Goal: Task Accomplishment & Management: Manage account settings

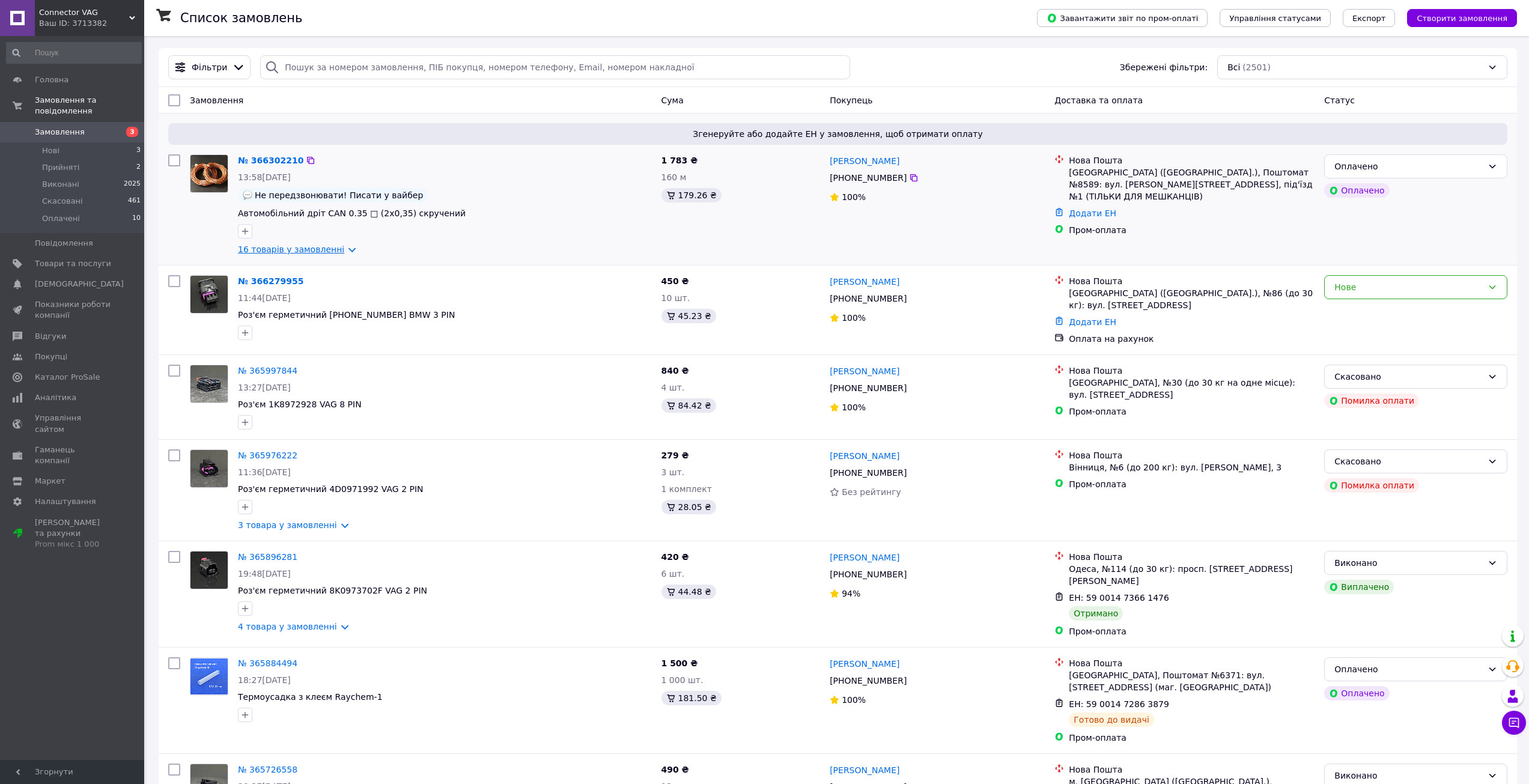
click at [311, 248] on link "16 товарів у замовленні" at bounding box center [291, 250] width 106 height 10
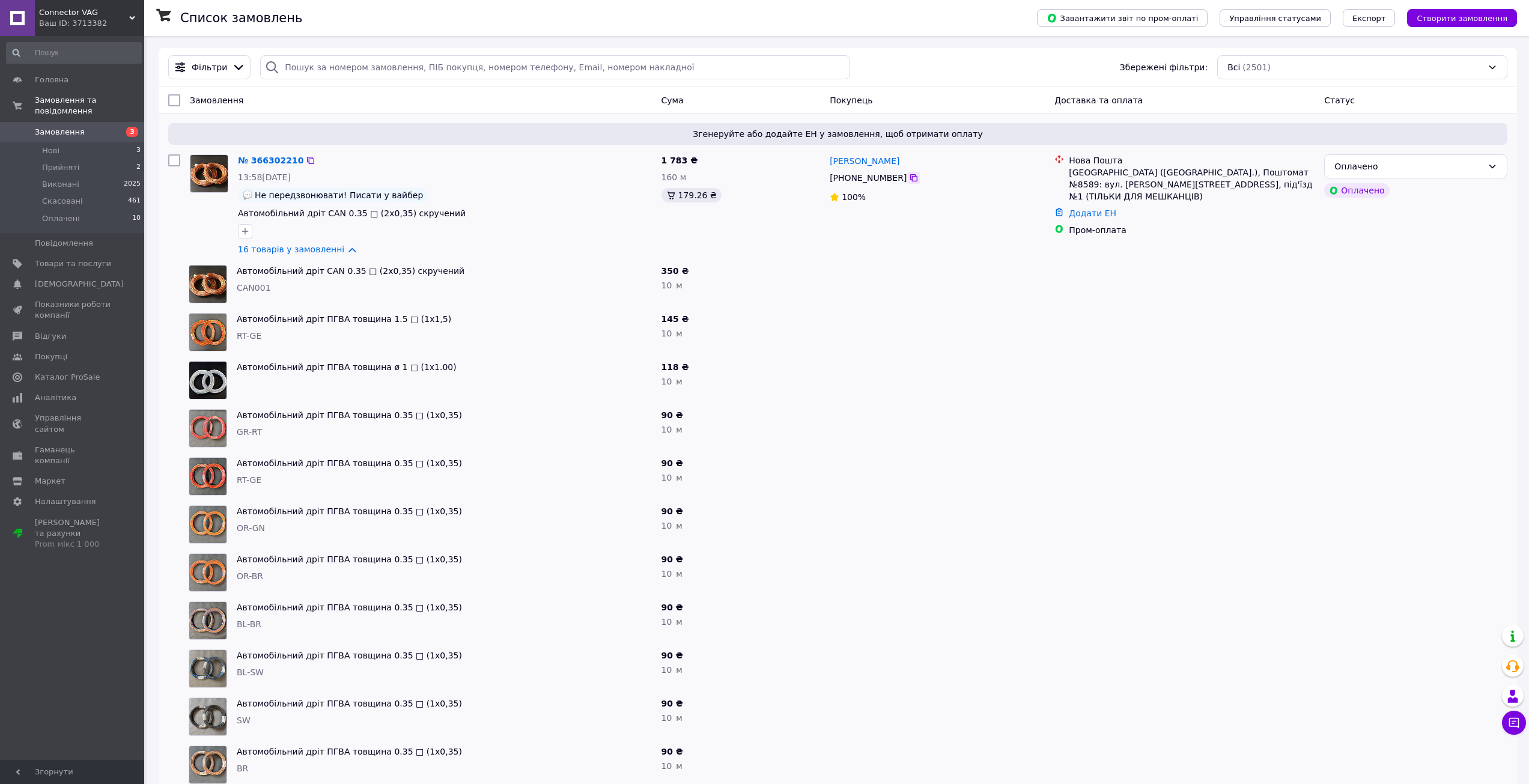
click at [909, 179] on icon at bounding box center [914, 178] width 10 height 10
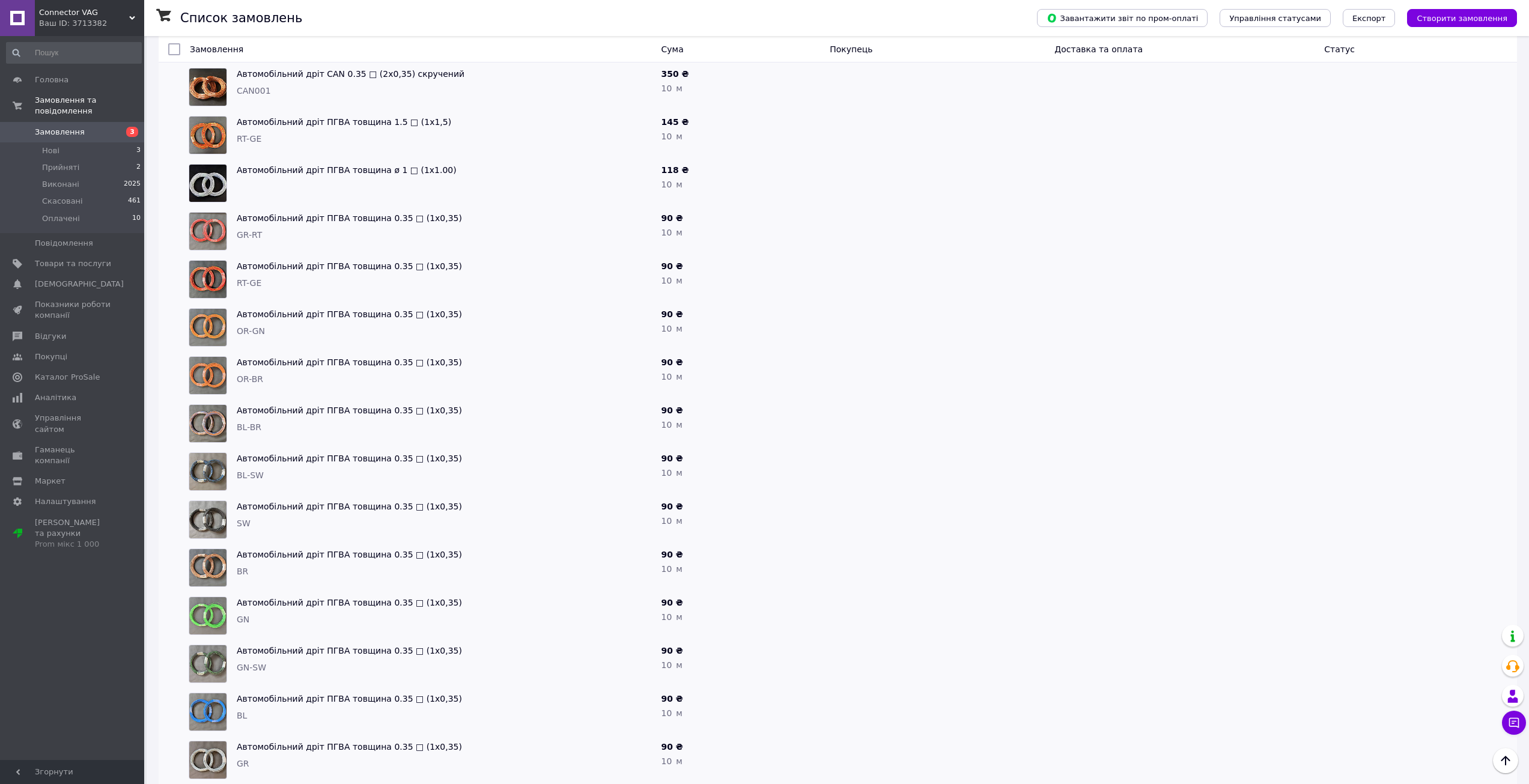
scroll to position [204, 0]
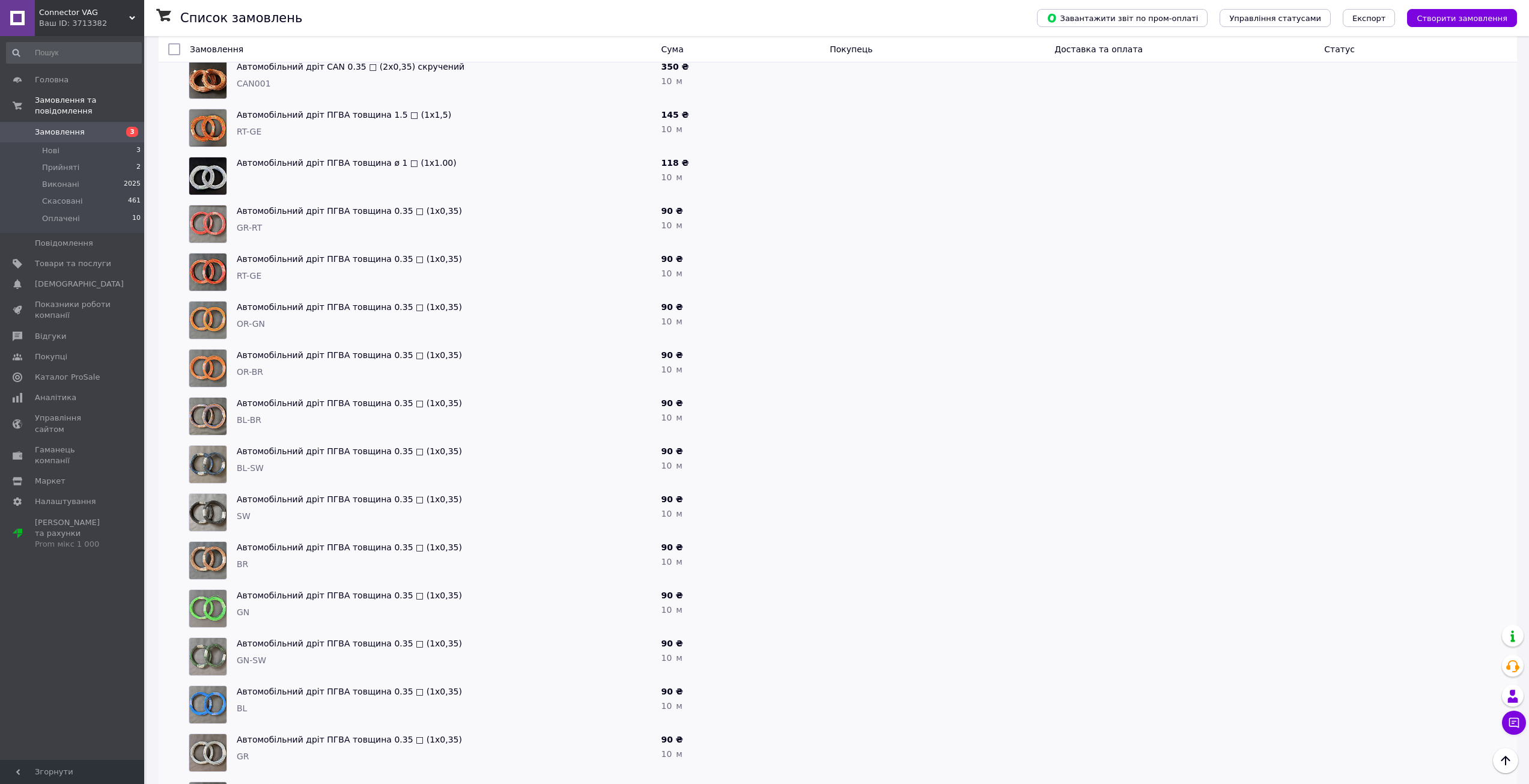
drag, startPoint x: 861, startPoint y: 520, endPoint x: 858, endPoint y: 537, distance: 17.3
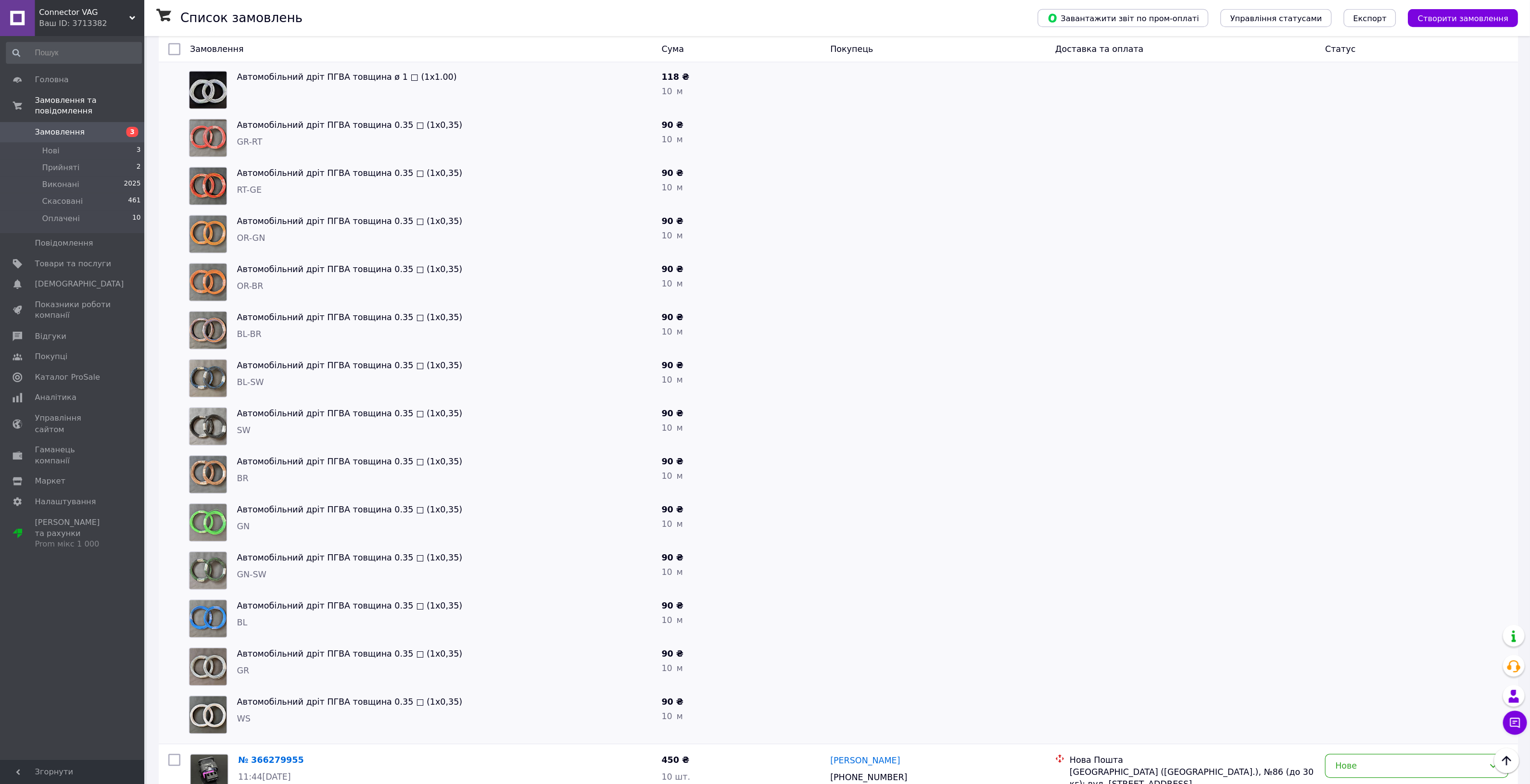
scroll to position [232, 0]
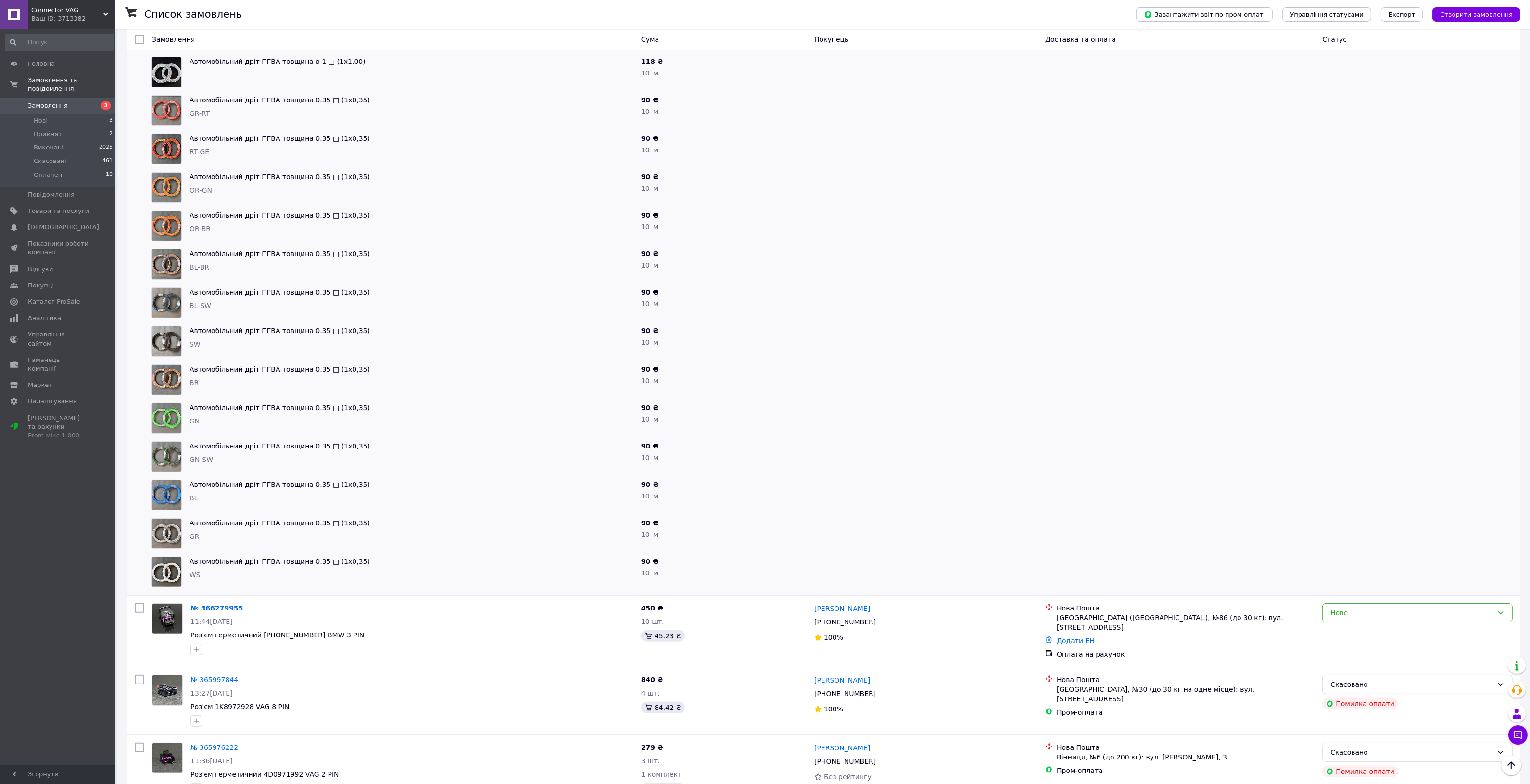
click at [838, 494] on div at bounding box center [925, 495] width 231 height 39
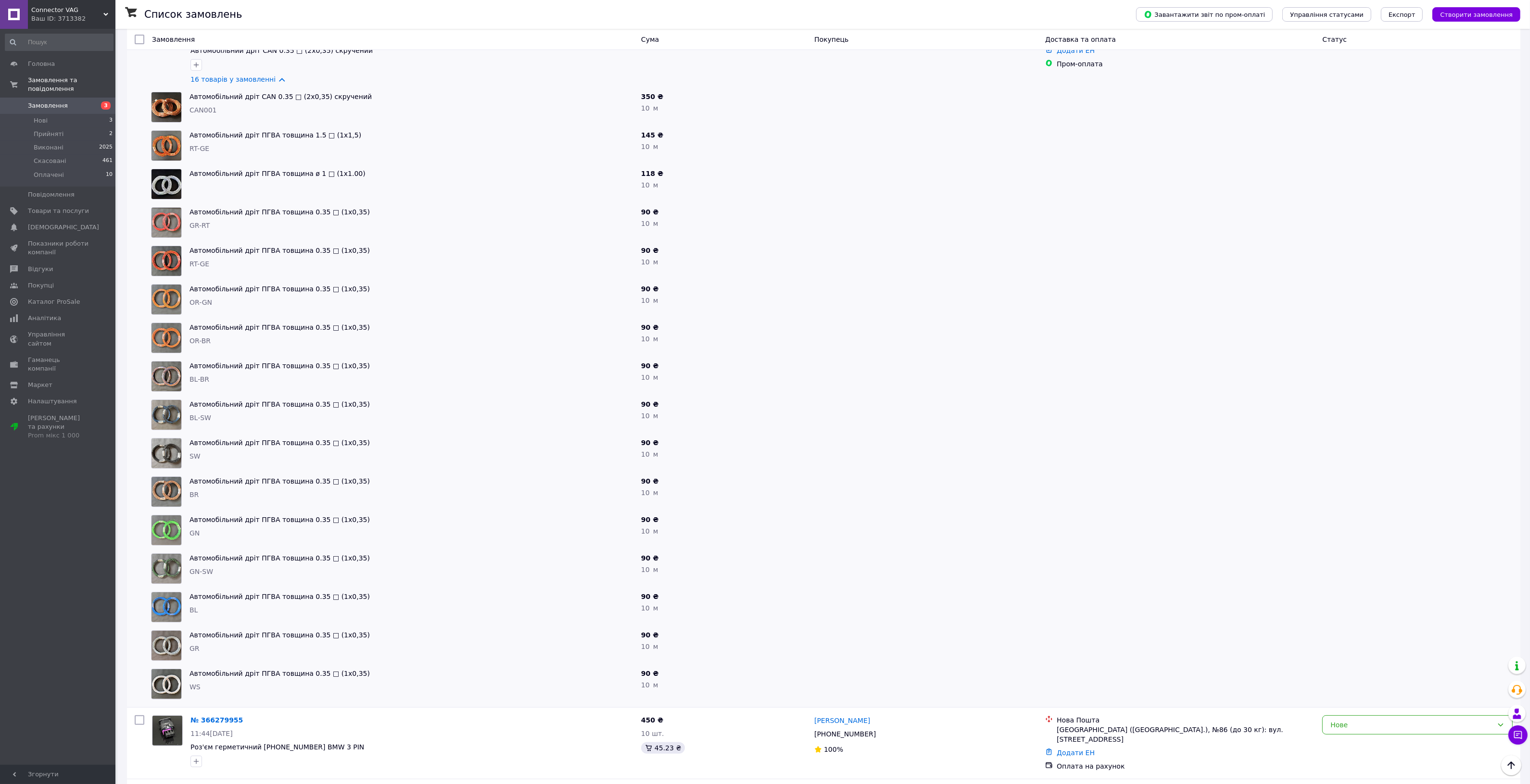
scroll to position [112, 0]
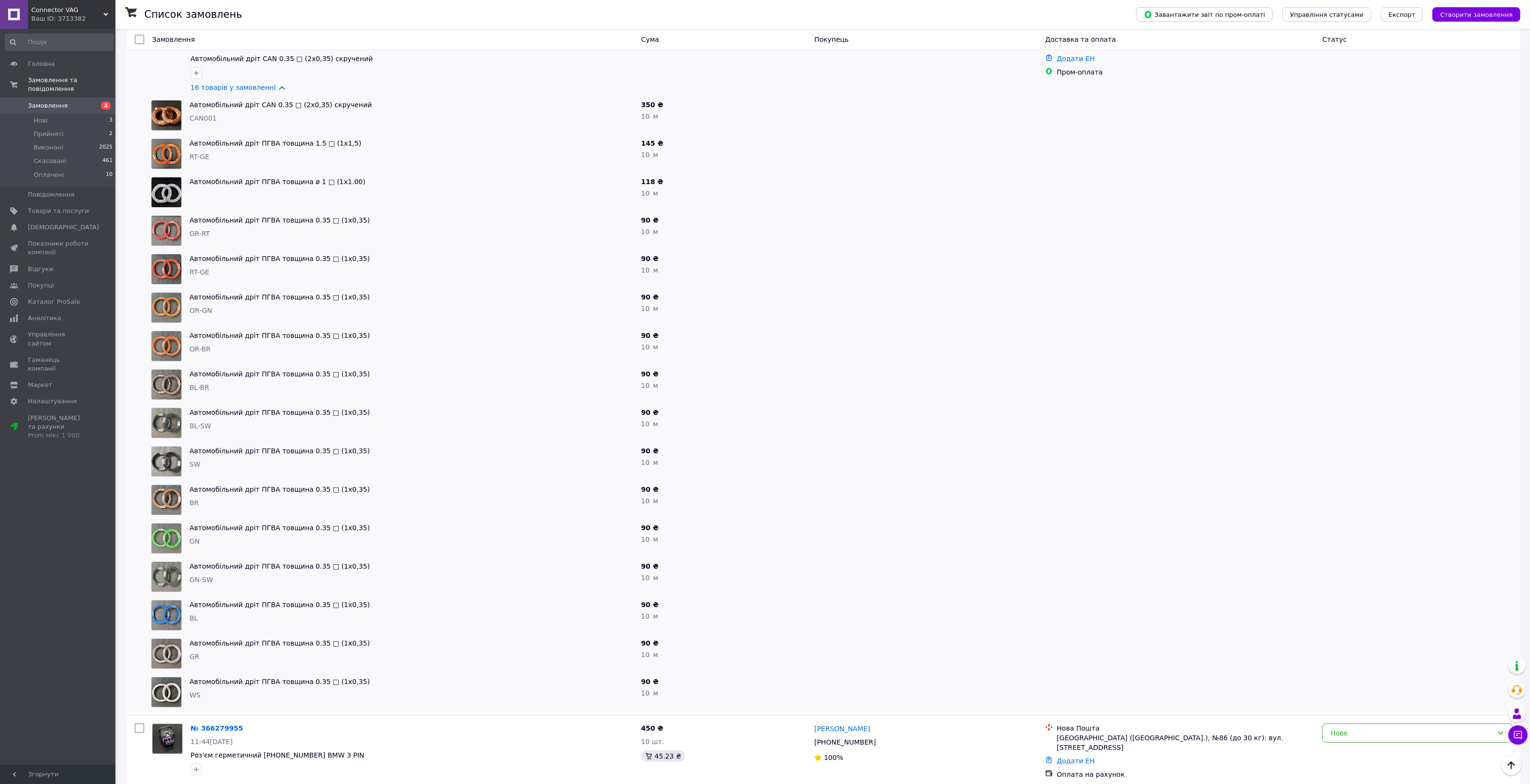
click at [509, 327] on div "Автомобільний дріт ПГВА товщина 0.35 □ (1х0,35) OR-BR" at bounding box center [411, 346] width 451 height 39
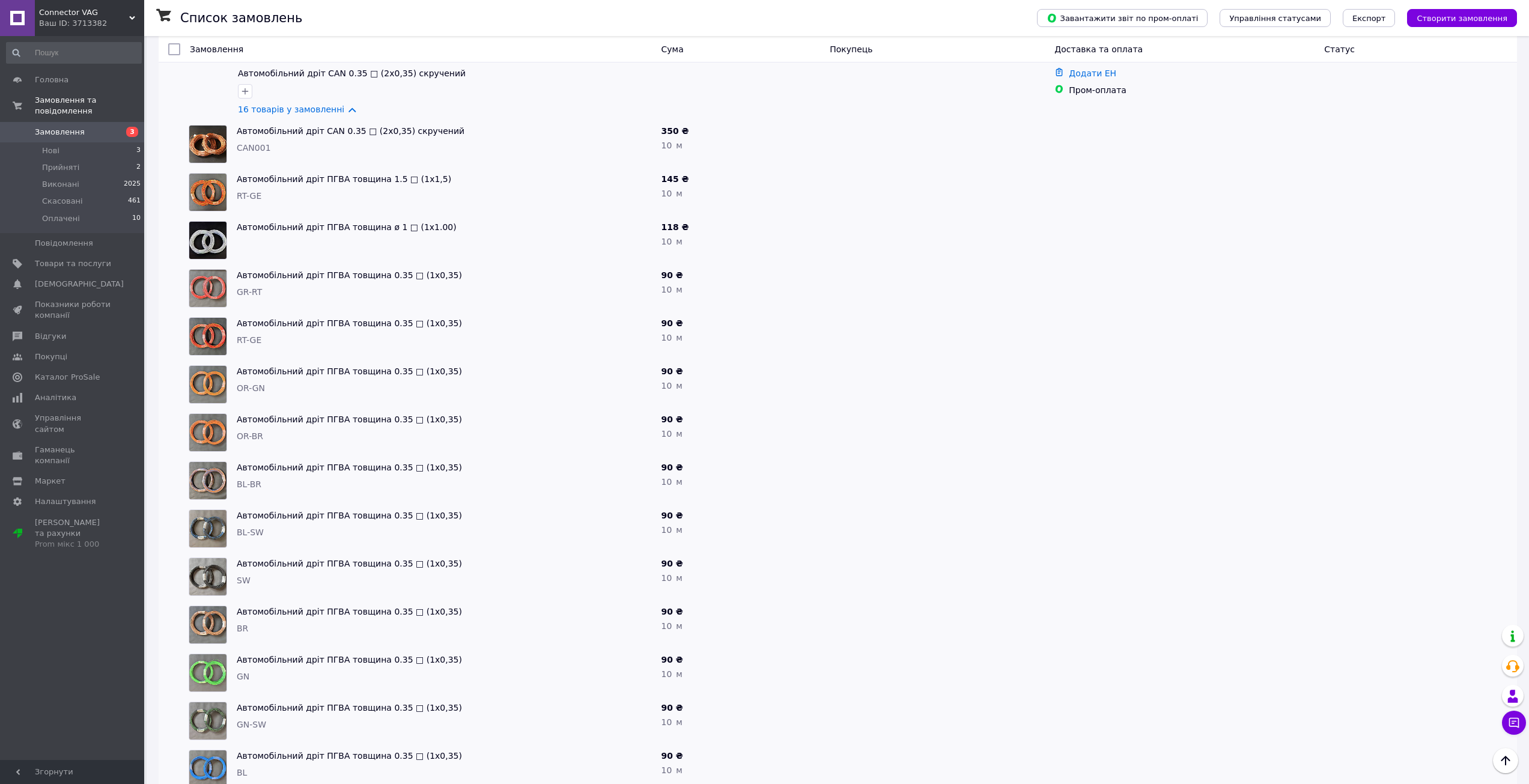
drag, startPoint x: 649, startPoint y: 411, endPoint x: 519, endPoint y: 330, distance: 153.2
click at [519, 330] on span "Автомобільний дріт ПГВА товщина 0.35 □ (1х0,35)" at bounding box center [444, 323] width 415 height 12
click at [317, 110] on link "16 товарів у замовленні" at bounding box center [291, 109] width 106 height 10
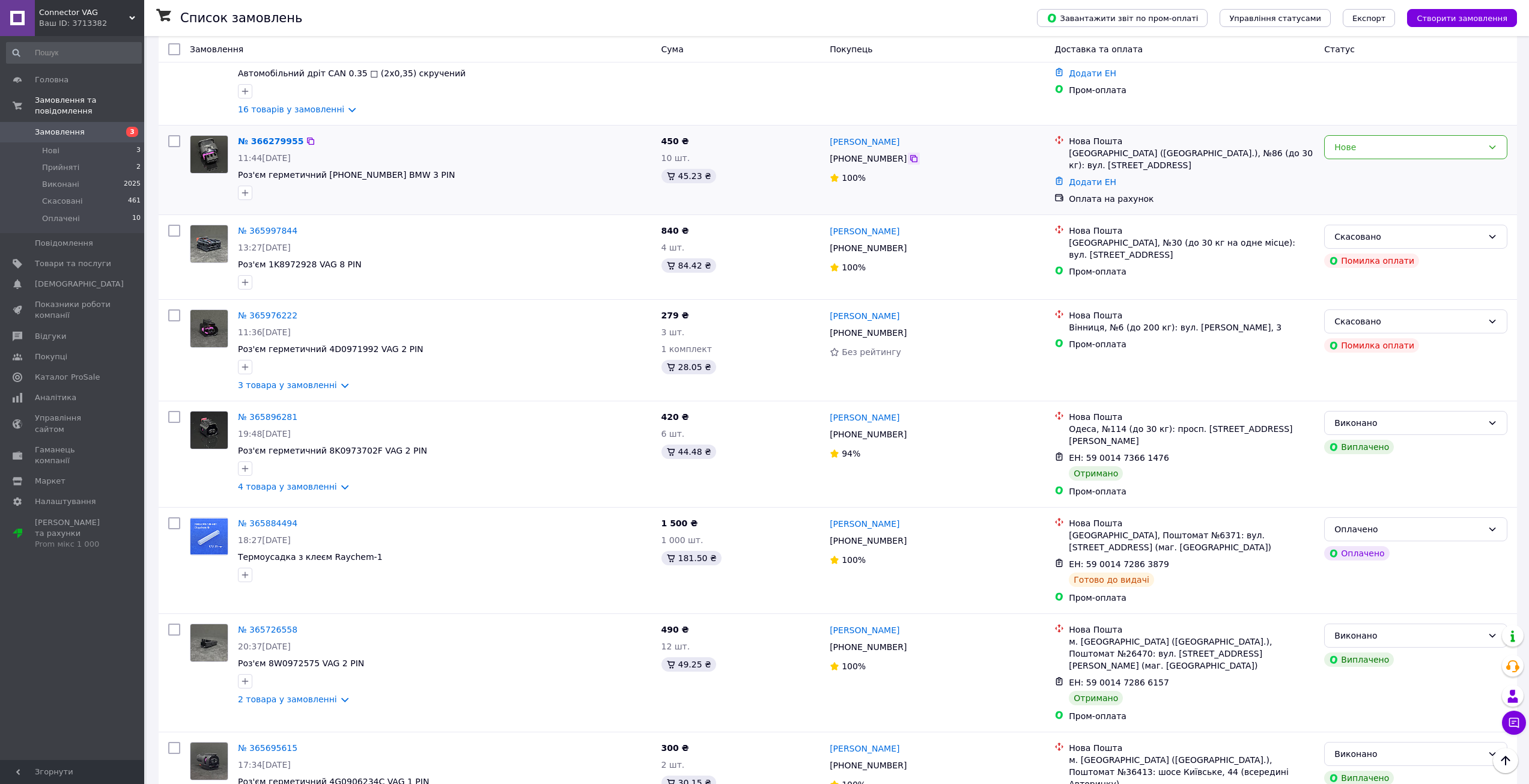
click at [912, 161] on div at bounding box center [914, 158] width 12 height 12
click at [909, 158] on icon at bounding box center [914, 159] width 10 height 10
drag, startPoint x: 961, startPoint y: 237, endPoint x: 971, endPoint y: 196, distance: 42.2
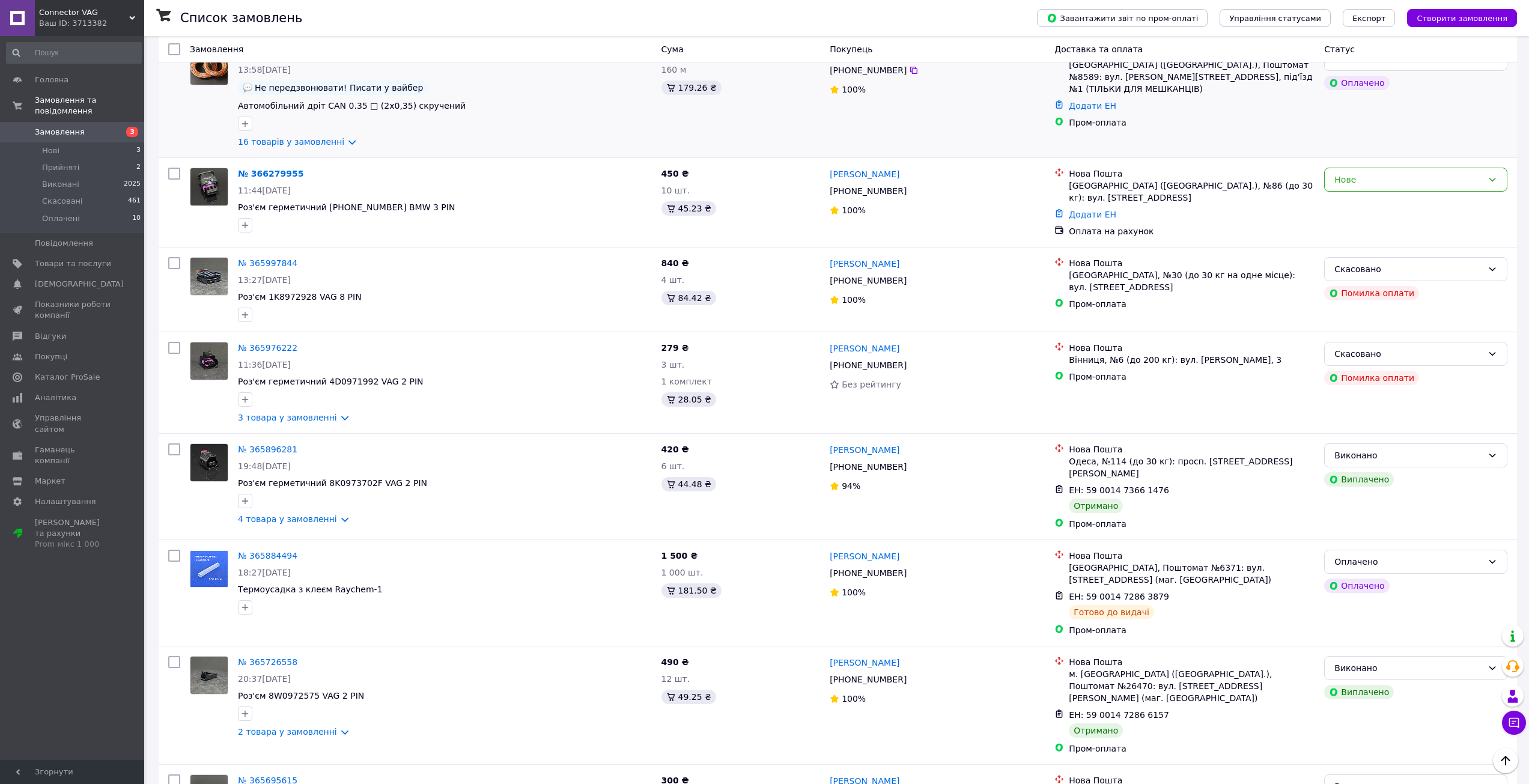
scroll to position [0, 0]
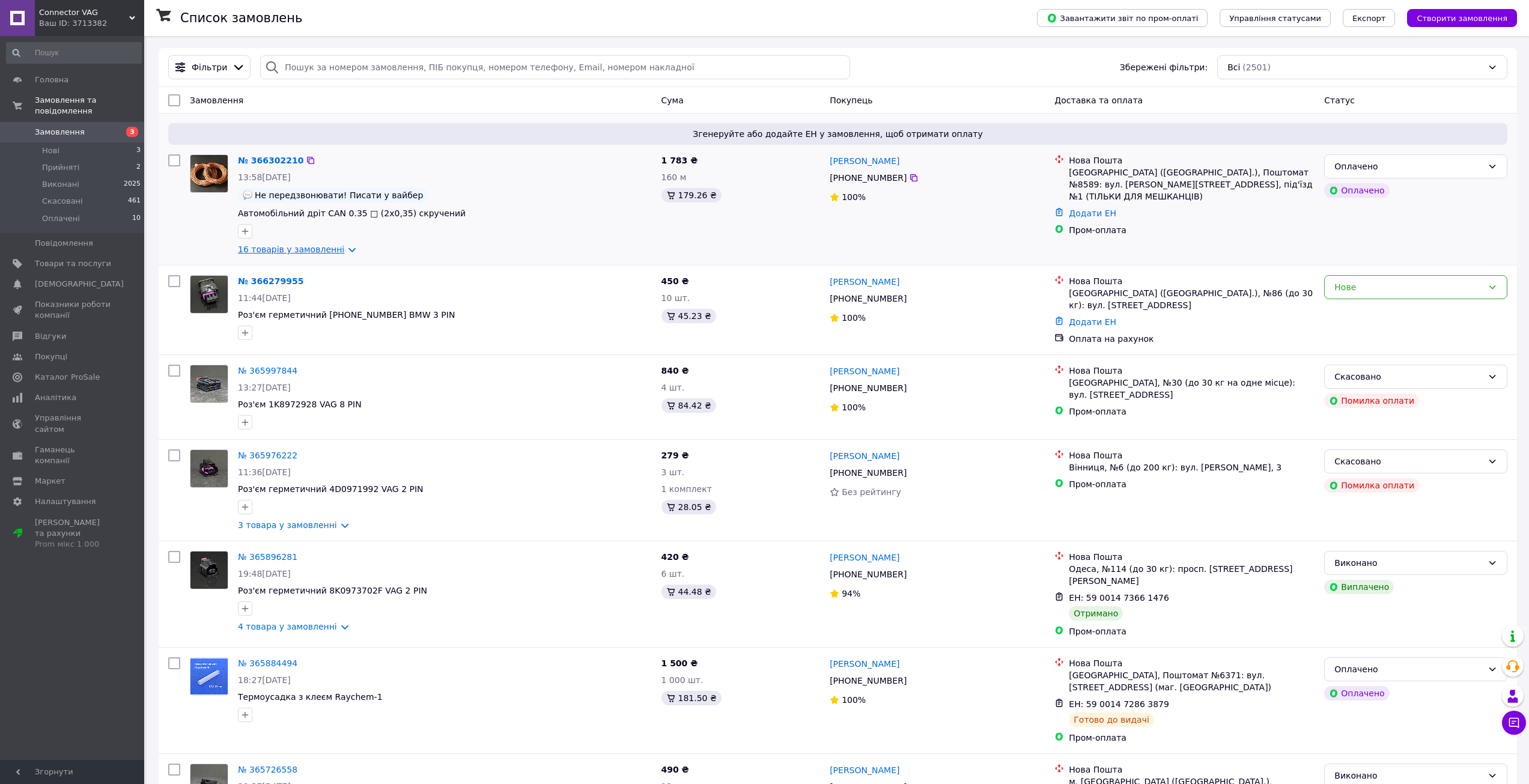
click at [304, 253] on link "16 товарів у замовленні" at bounding box center [291, 250] width 106 height 10
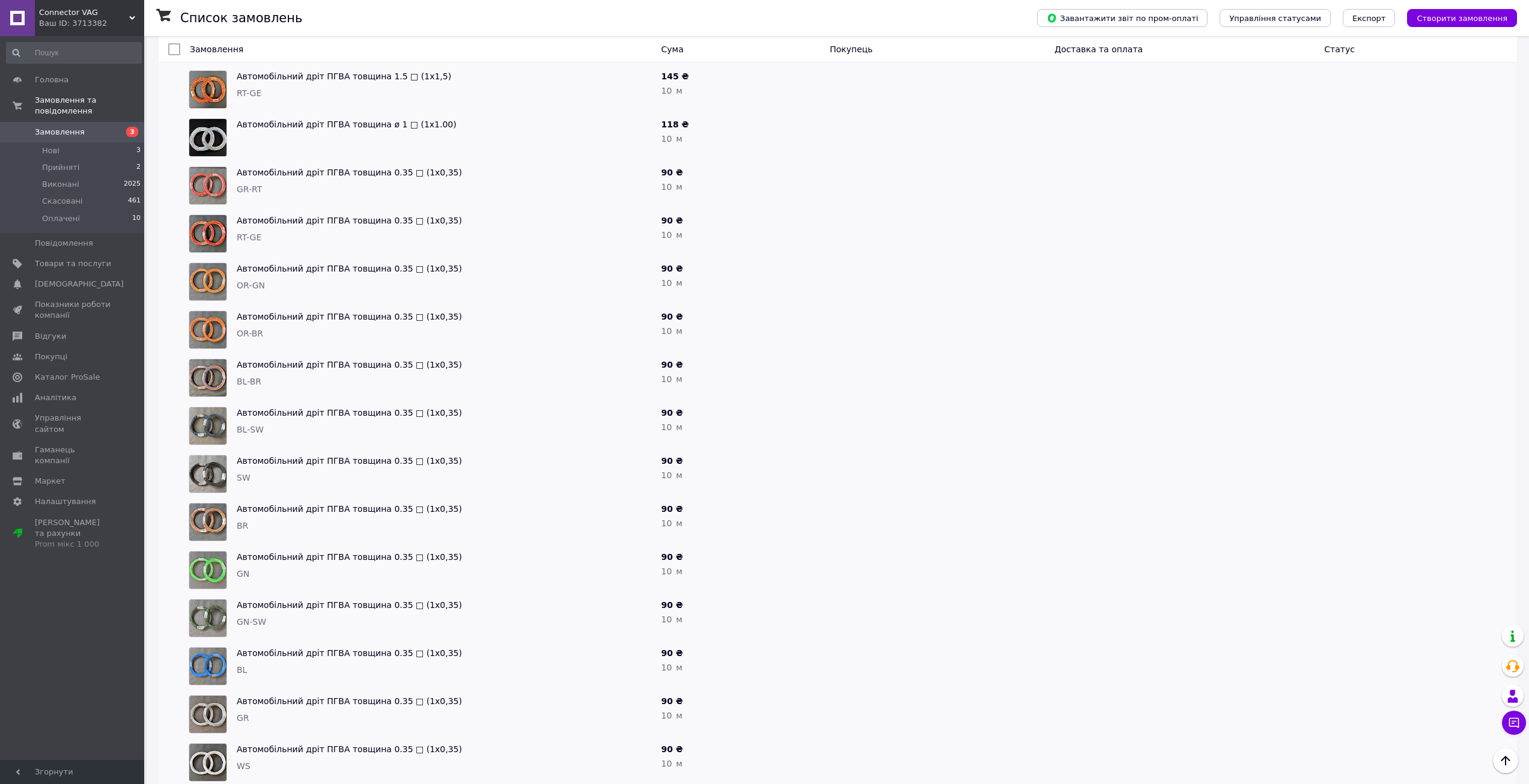
scroll to position [302, 0]
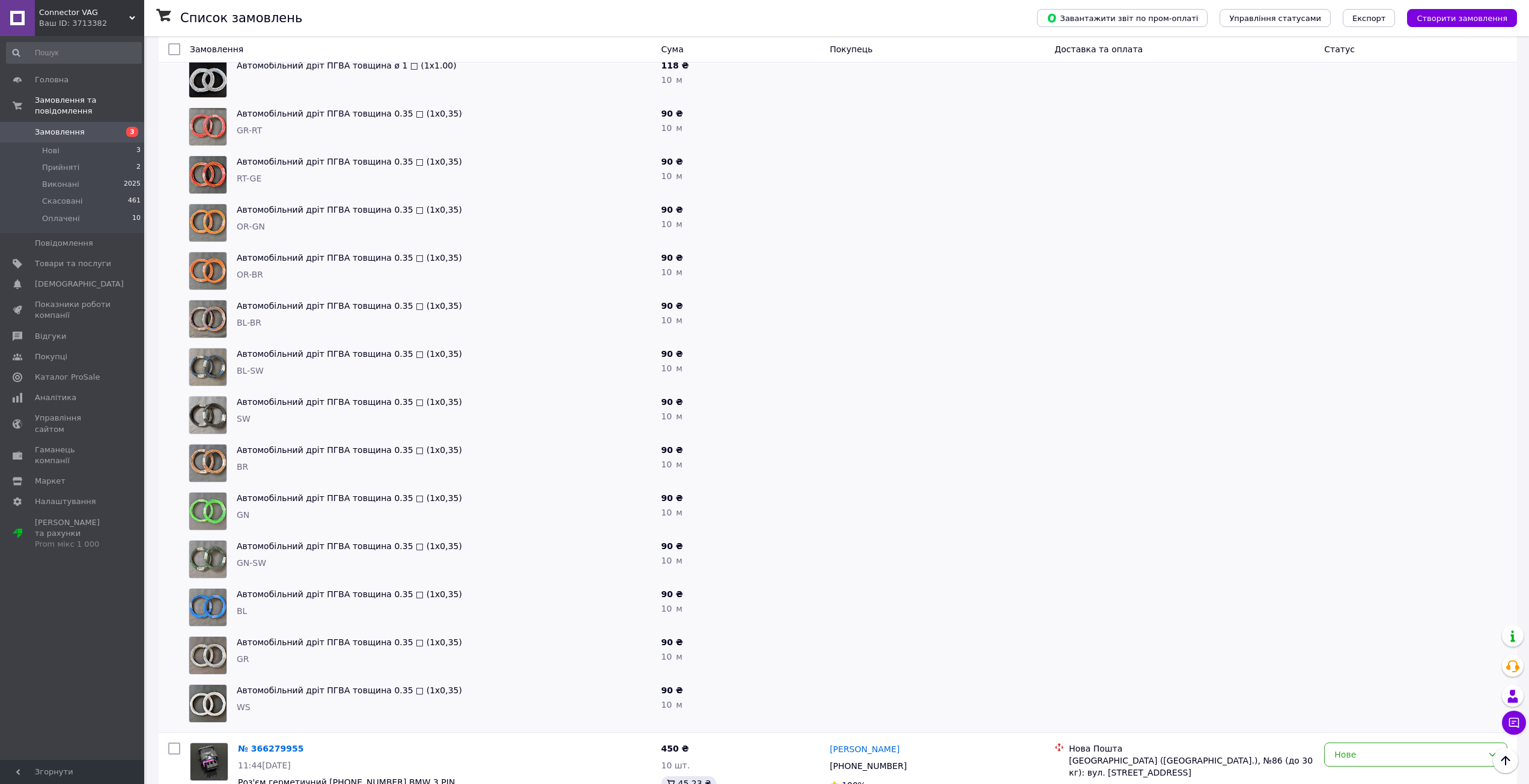
drag, startPoint x: 1111, startPoint y: 563, endPoint x: 1101, endPoint y: 521, distance: 43.2
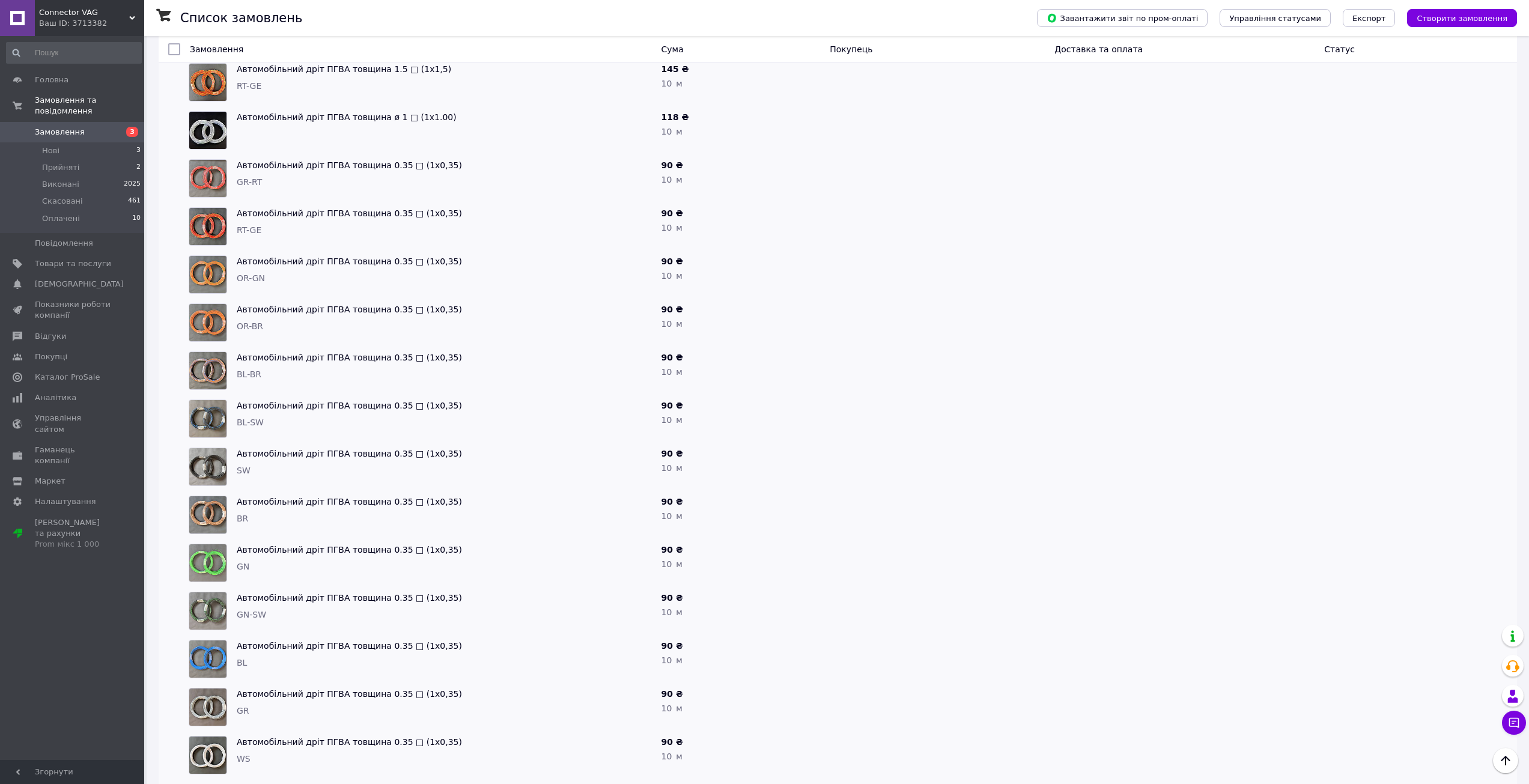
scroll to position [239, 0]
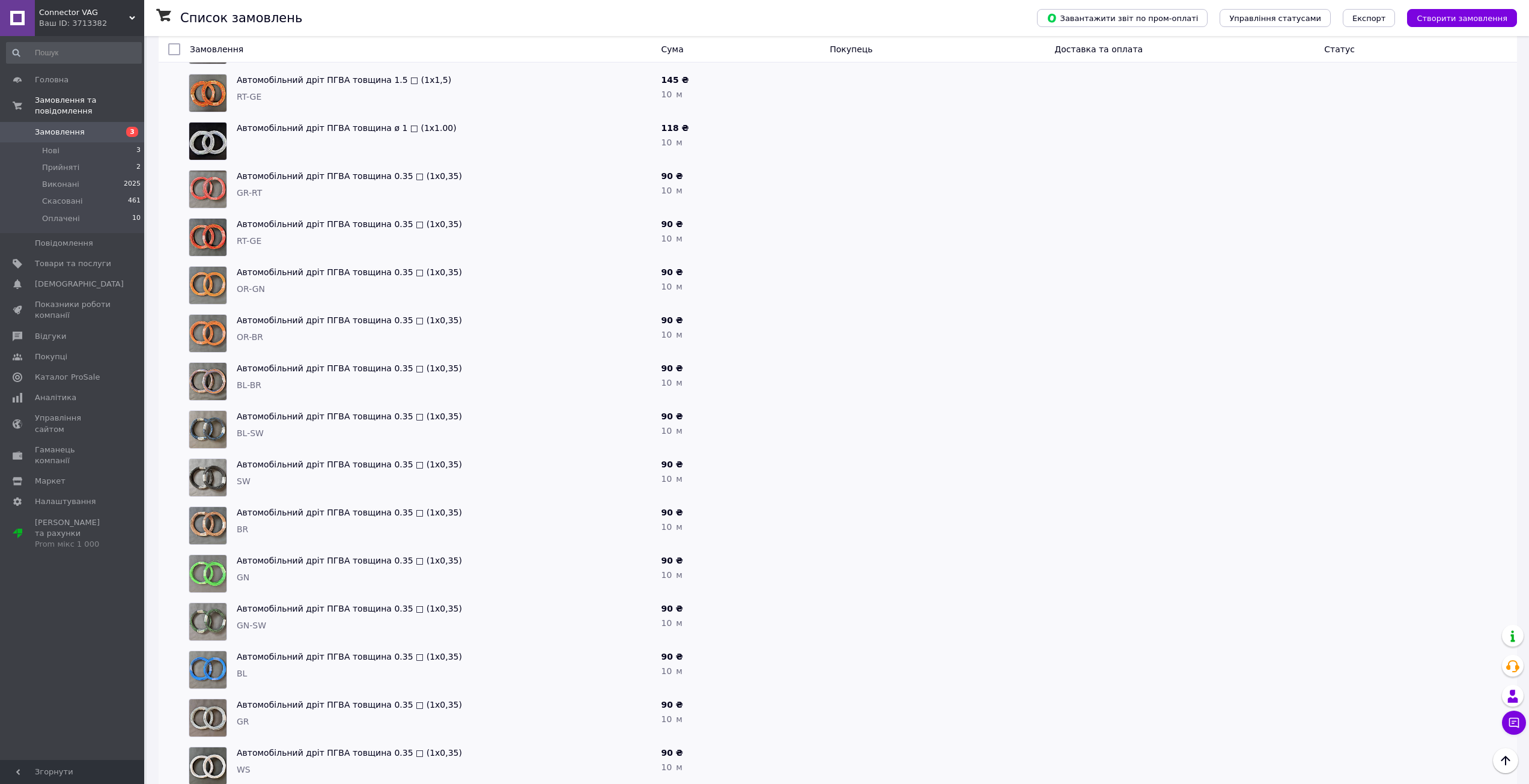
click at [838, 530] on div at bounding box center [937, 525] width 224 height 48
drag, startPoint x: 838, startPoint y: 529, endPoint x: 768, endPoint y: 512, distance: 72.0
click at [772, 510] on div "90 ₴" at bounding box center [741, 513] width 159 height 12
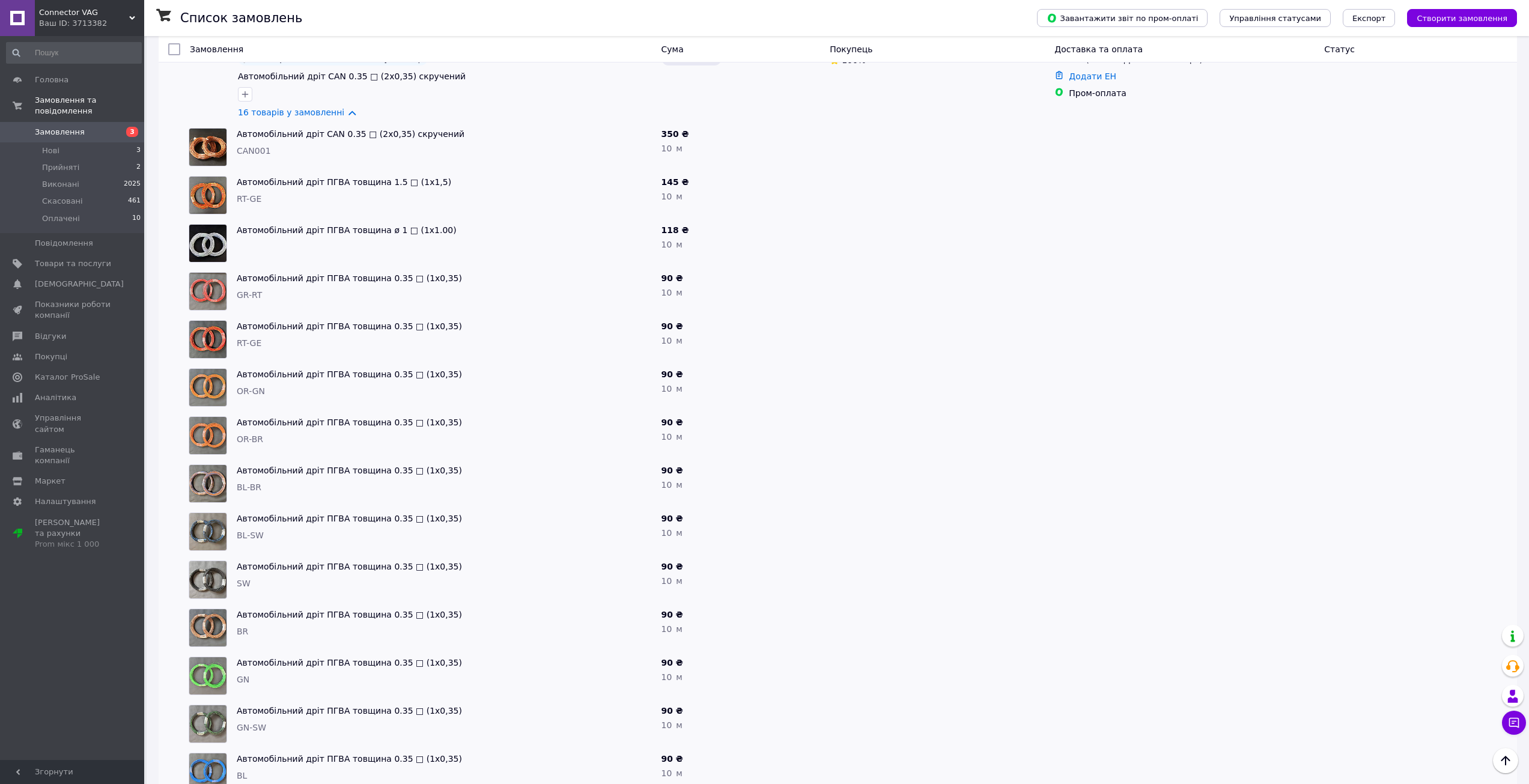
drag, startPoint x: 770, startPoint y: 504, endPoint x: 775, endPoint y: 520, distance: 16.8
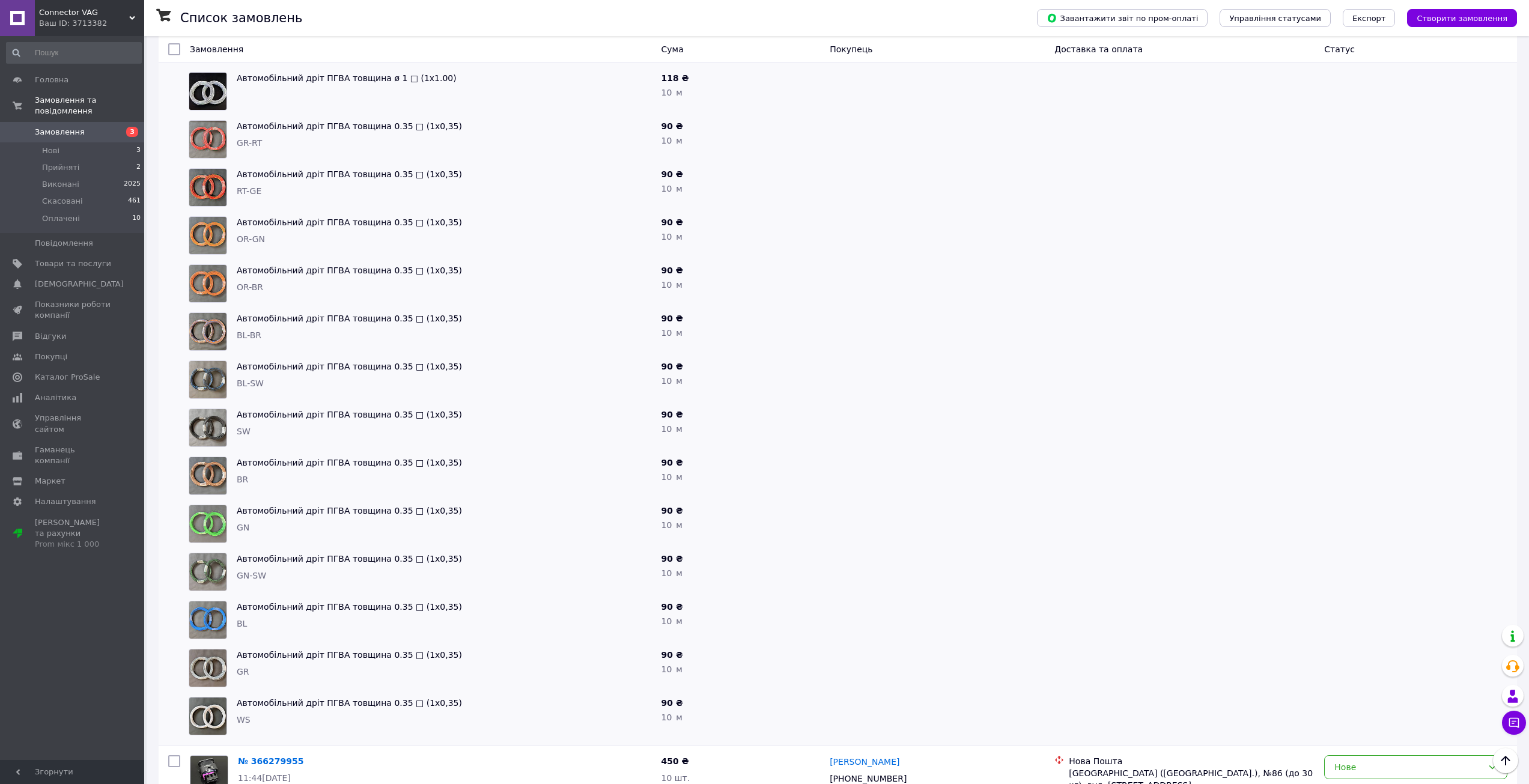
scroll to position [317, 0]
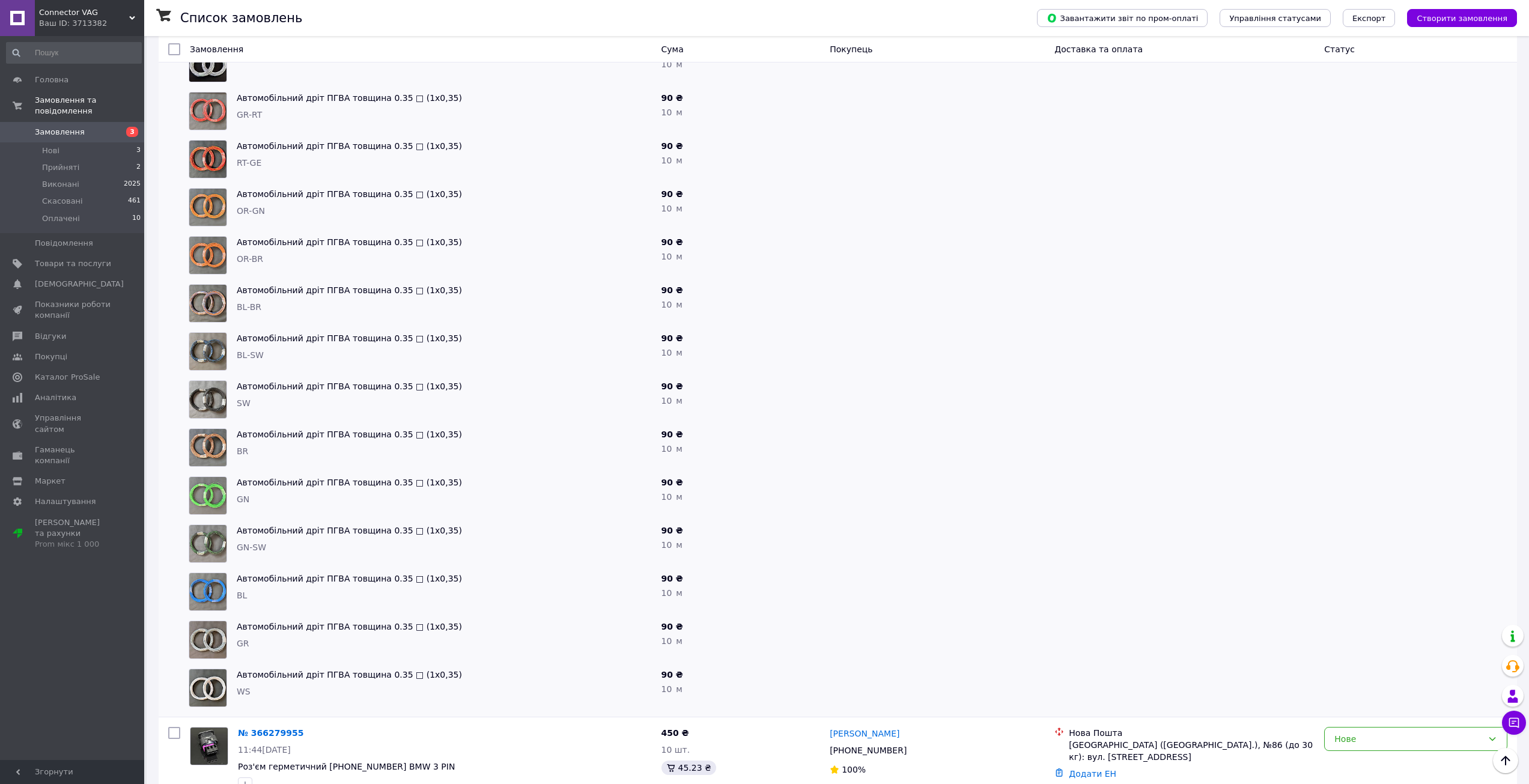
click at [1310, 256] on div at bounding box center [1184, 255] width 270 height 48
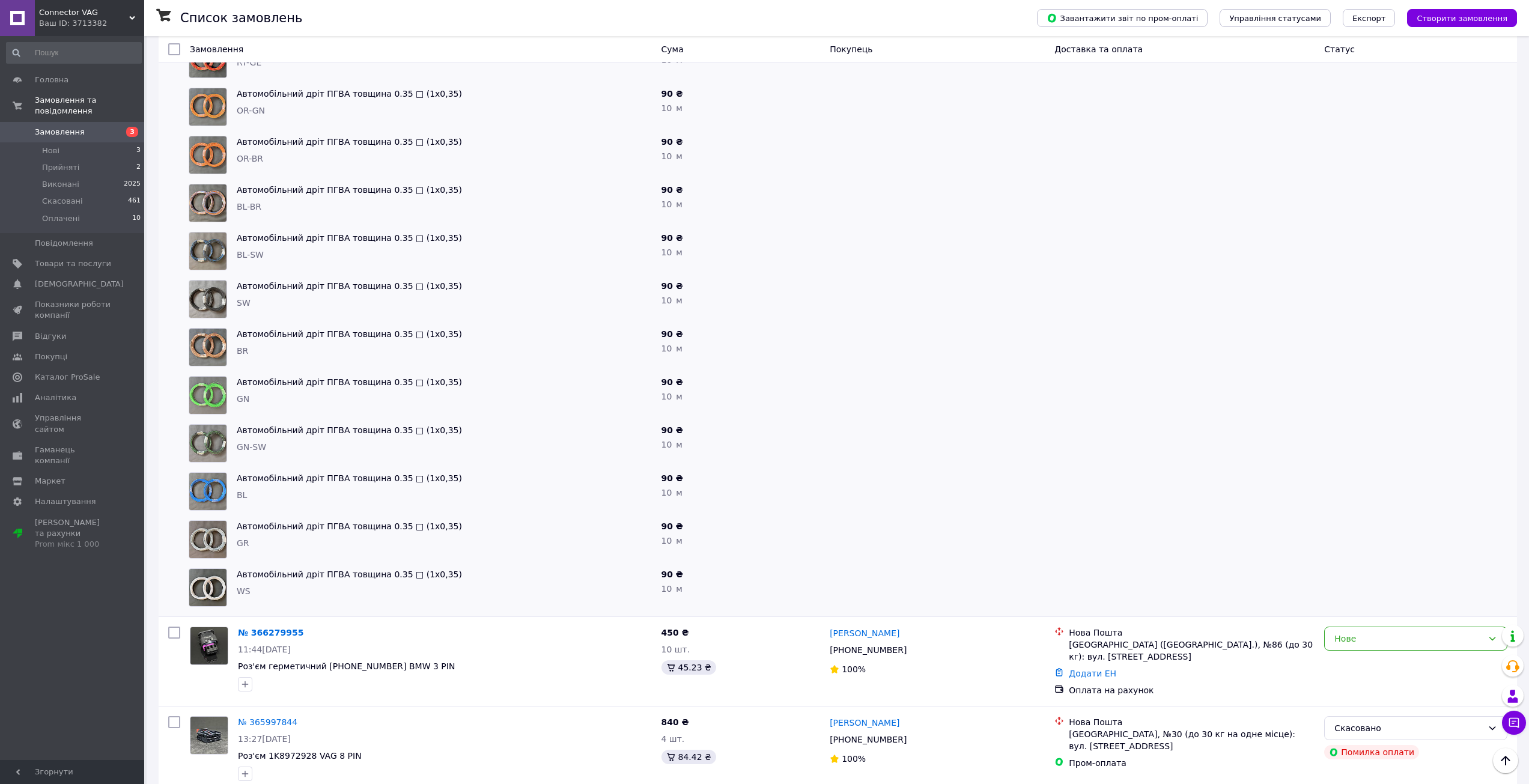
scroll to position [421, 0]
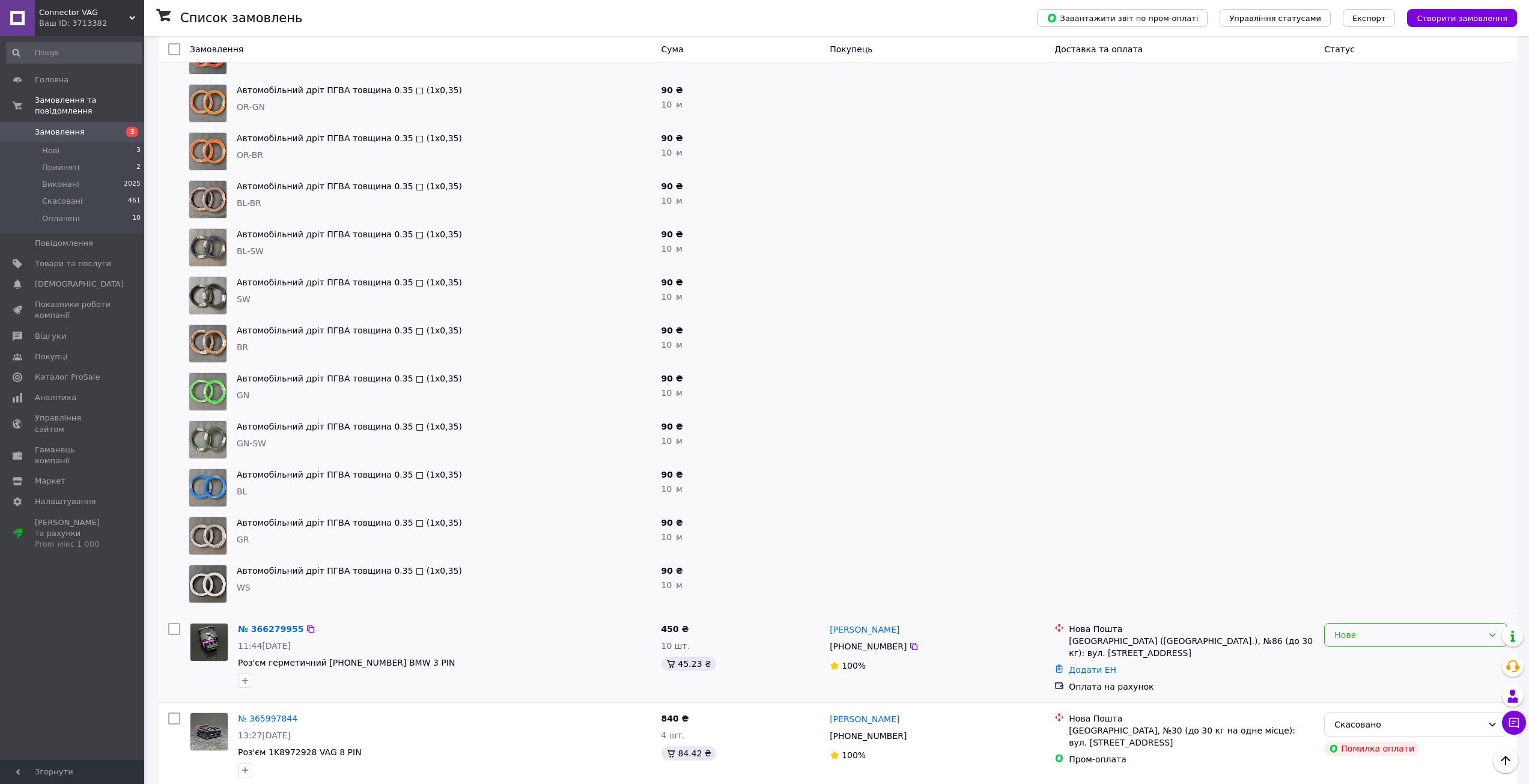
click at [1385, 637] on div "Нове" at bounding box center [1409, 635] width 148 height 13
click at [1358, 658] on li "Прийнято" at bounding box center [1416, 662] width 182 height 22
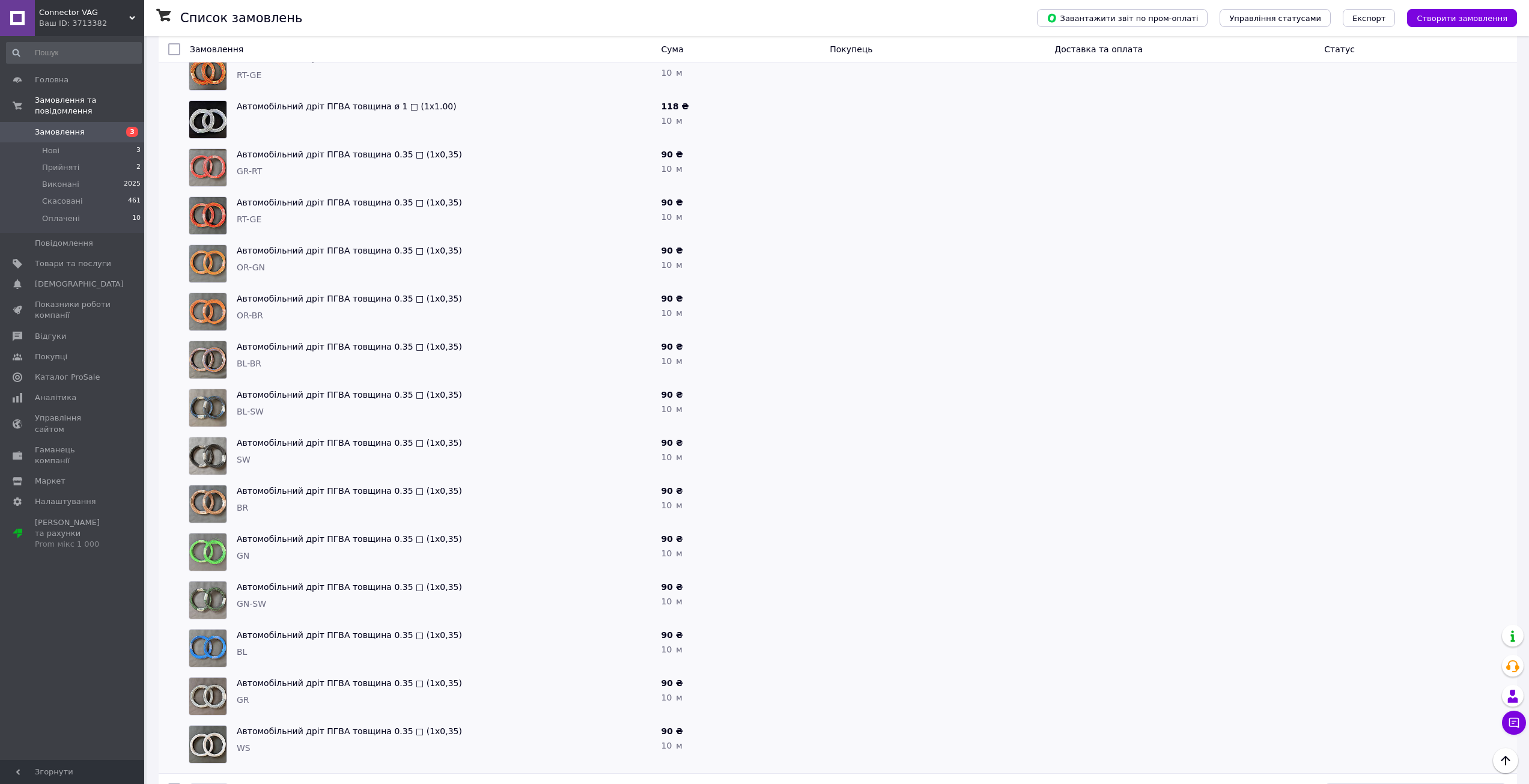
scroll to position [241, 0]
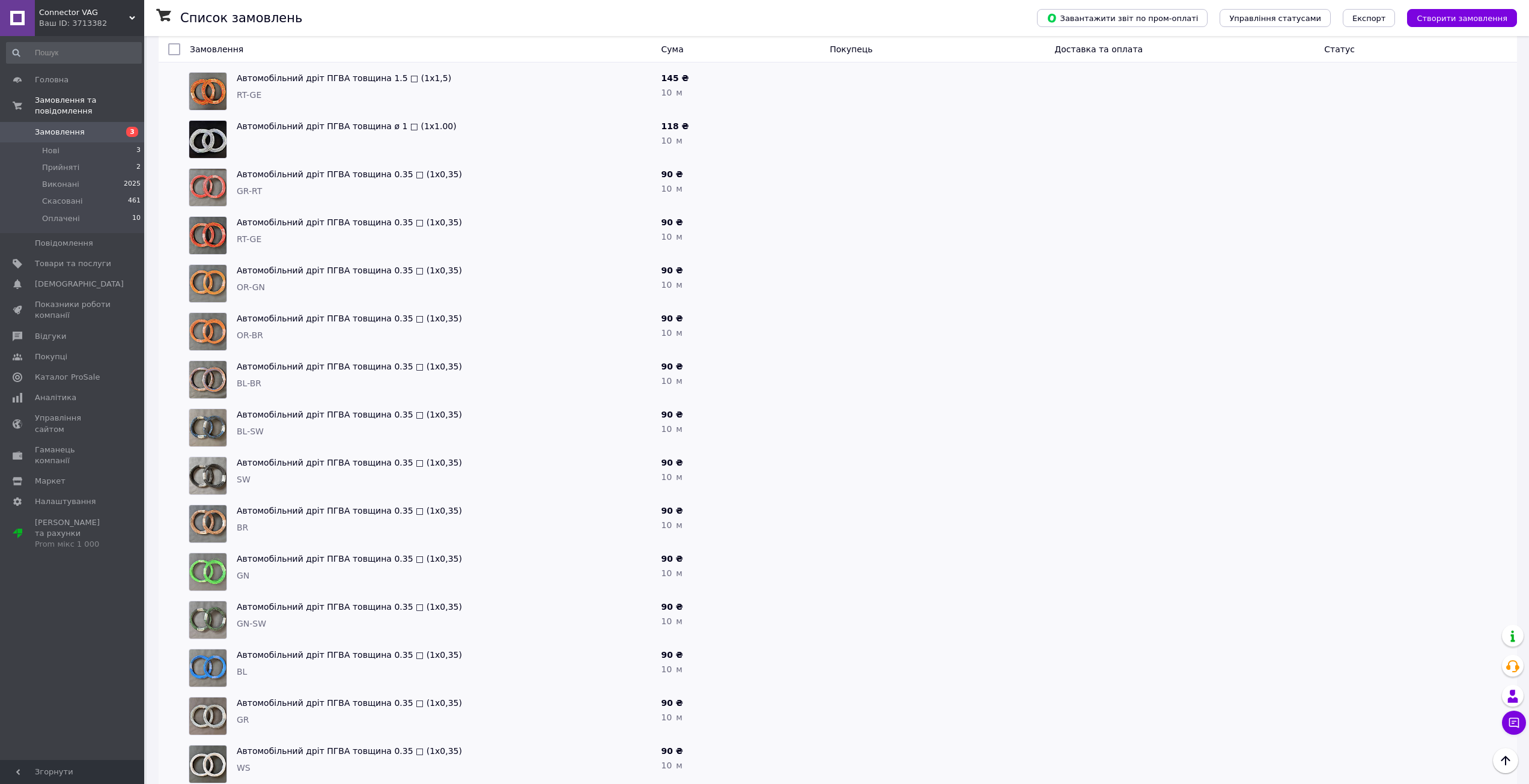
drag, startPoint x: 964, startPoint y: 272, endPoint x: 965, endPoint y: 252, distance: 20.0
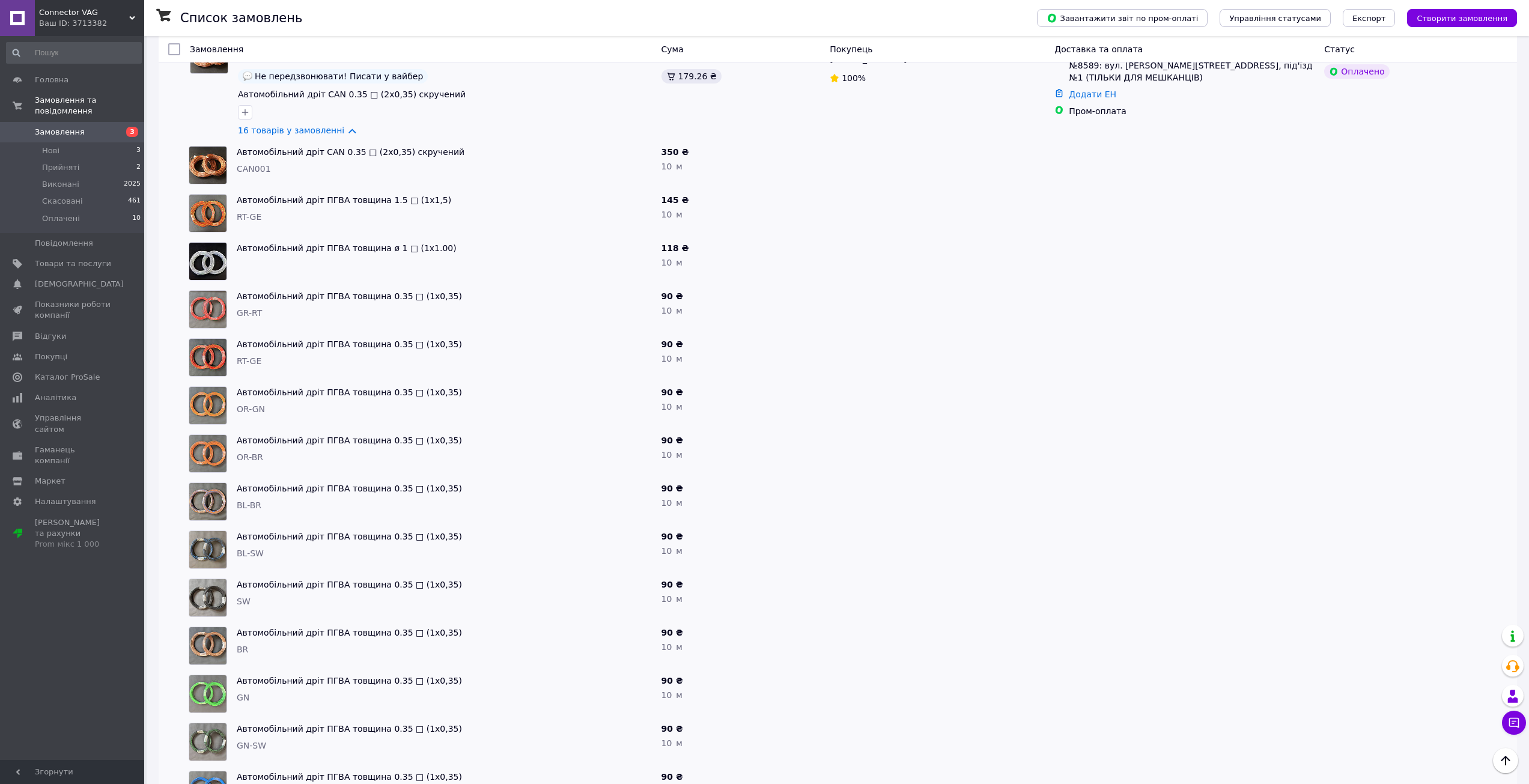
scroll to position [100, 0]
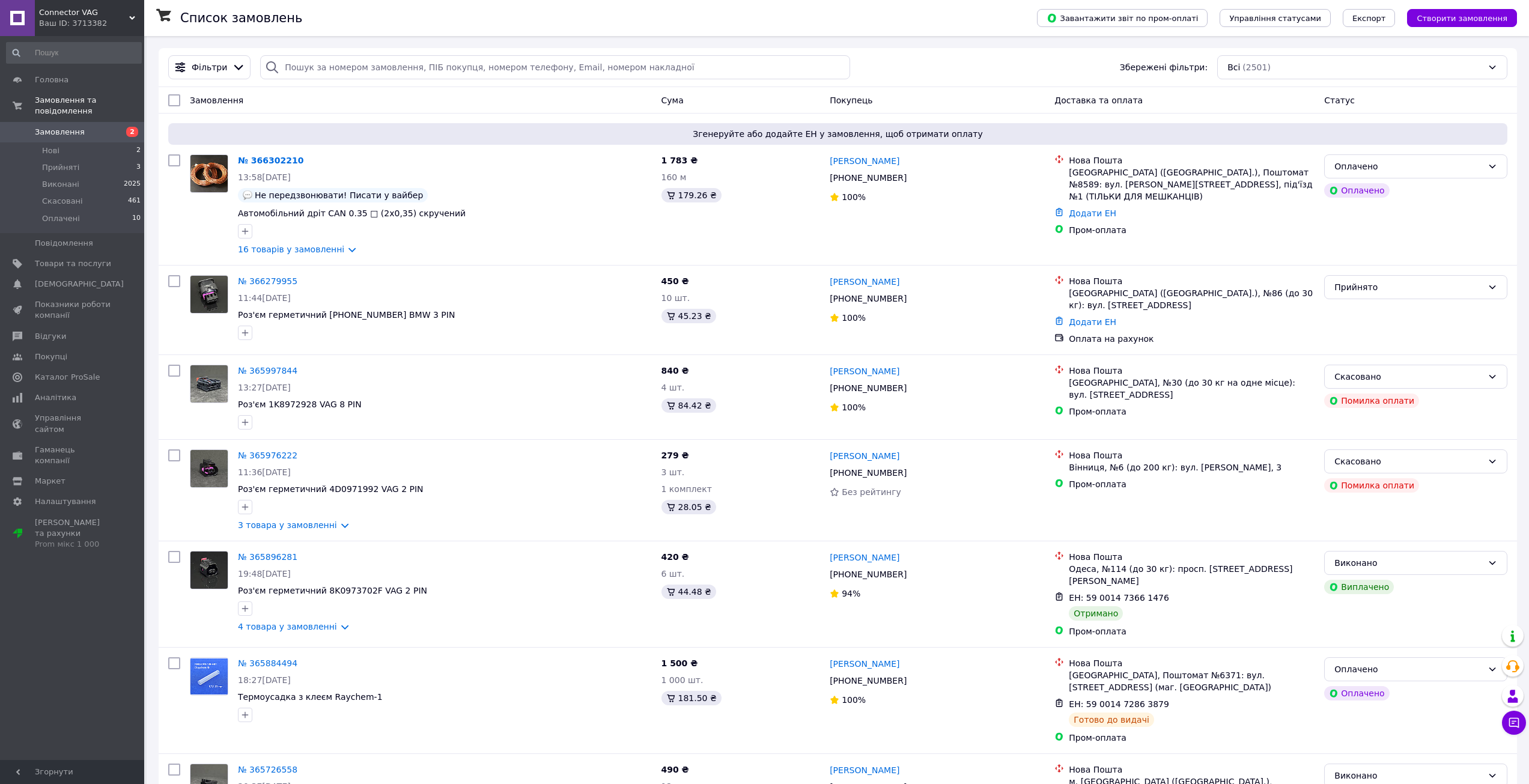
click at [77, 625] on div "Головна Замовлення та повідомлення Замовлення 2 Нові 2 Прийняті 3 Виконані 2025…" at bounding box center [73, 400] width 148 height 728
